Goal: Task Accomplishment & Management: Use online tool/utility

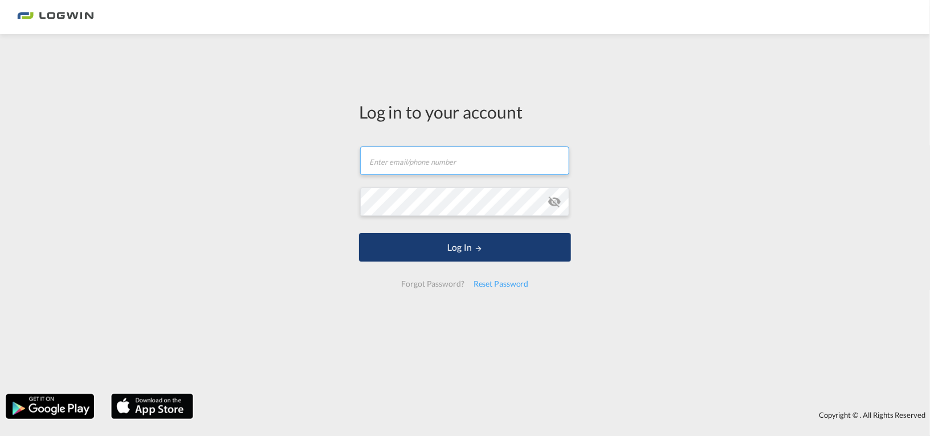
type input "[PERSON_NAME][EMAIL_ADDRESS][PERSON_NAME][DOMAIN_NAME]"
click at [464, 260] on button "Log In" at bounding box center [465, 247] width 212 height 28
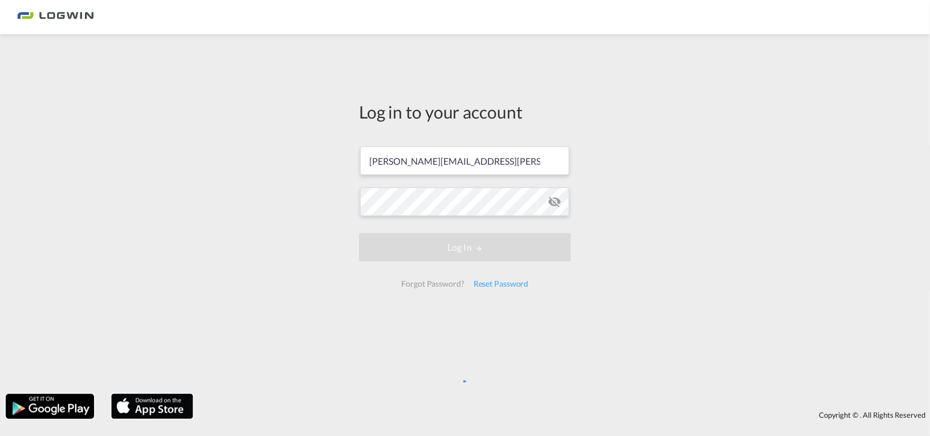
click at [322, 233] on div "Log in to your account [PERSON_NAME][EMAIL_ADDRESS][PERSON_NAME][DOMAIN_NAME] L…" at bounding box center [465, 214] width 930 height 348
